Goal: Find specific page/section: Find specific page/section

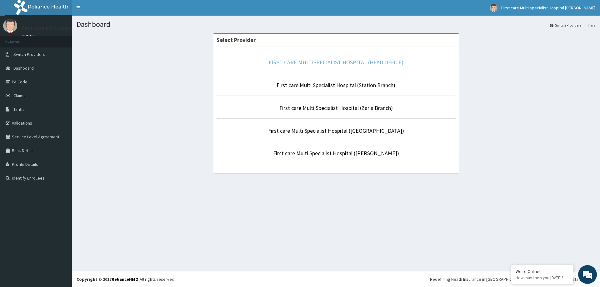
click at [370, 64] on link "FIRST CARE MULTISPECIALIST HOSPITAL (HEAD OFFICE)" at bounding box center [336, 62] width 135 height 7
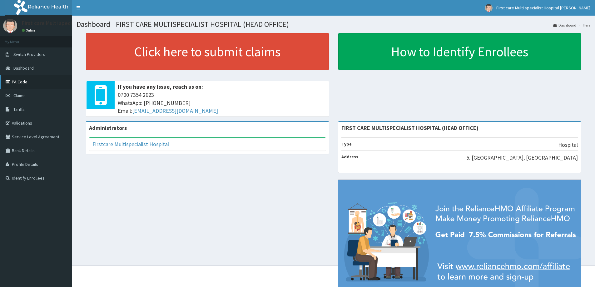
click at [21, 82] on link "PA Code" at bounding box center [36, 82] width 72 height 14
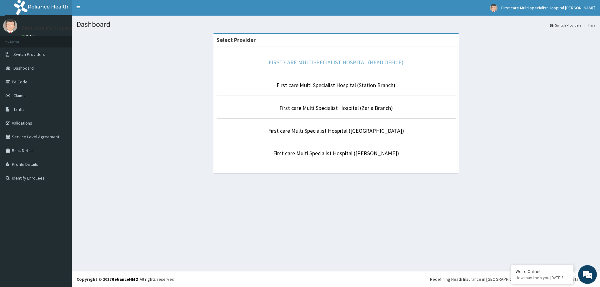
click at [292, 59] on link "FIRST CARE MULTISPECIALIST HOSPITAL (HEAD OFFICE)" at bounding box center [336, 62] width 135 height 7
click at [308, 64] on link "FIRST CARE MULTISPECIALIST HOSPITAL (HEAD OFFICE)" at bounding box center [336, 62] width 135 height 7
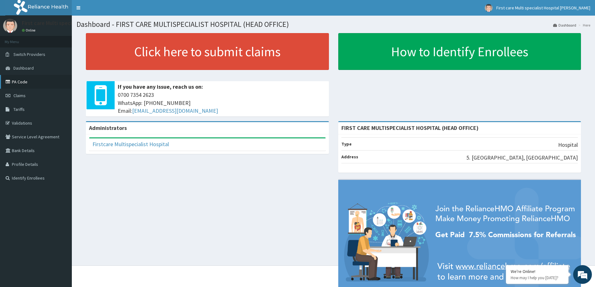
click at [21, 81] on link "PA Code" at bounding box center [36, 82] width 72 height 14
